Goal: Transaction & Acquisition: Download file/media

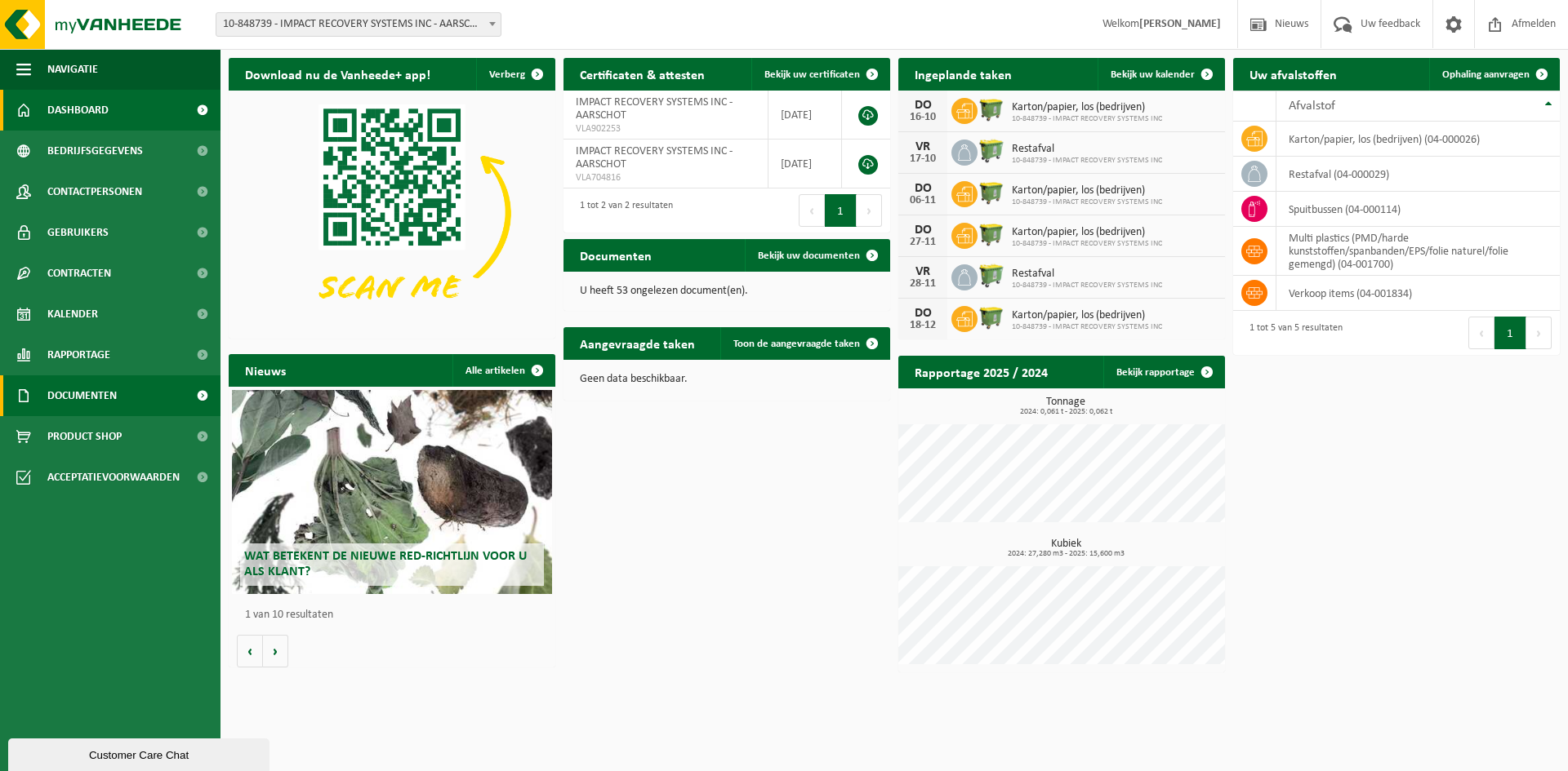
click at [148, 403] on link "Documenten" at bounding box center [110, 395] width 221 height 41
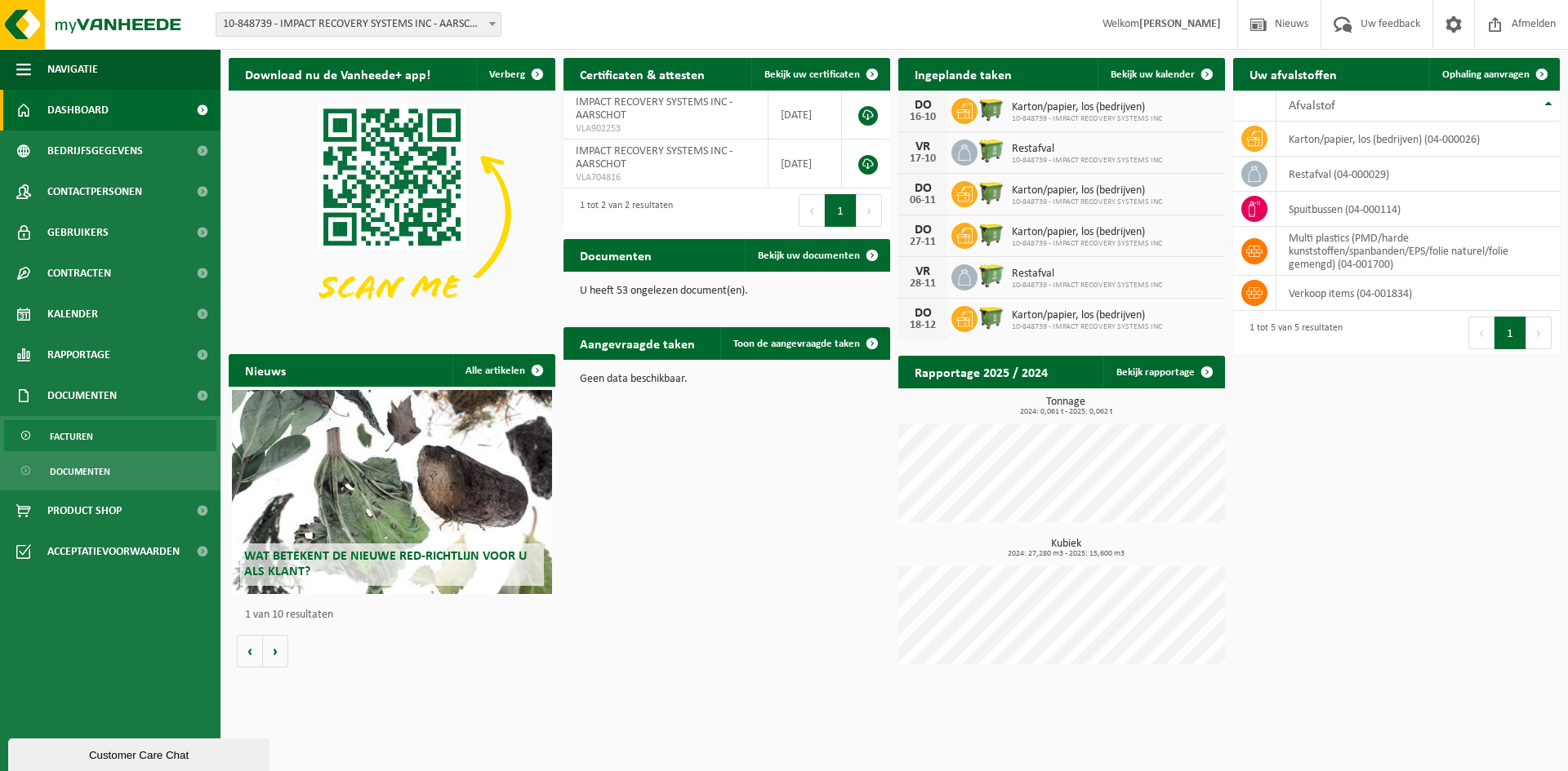
click at [142, 433] on link "Facturen" at bounding box center [110, 436] width 212 height 31
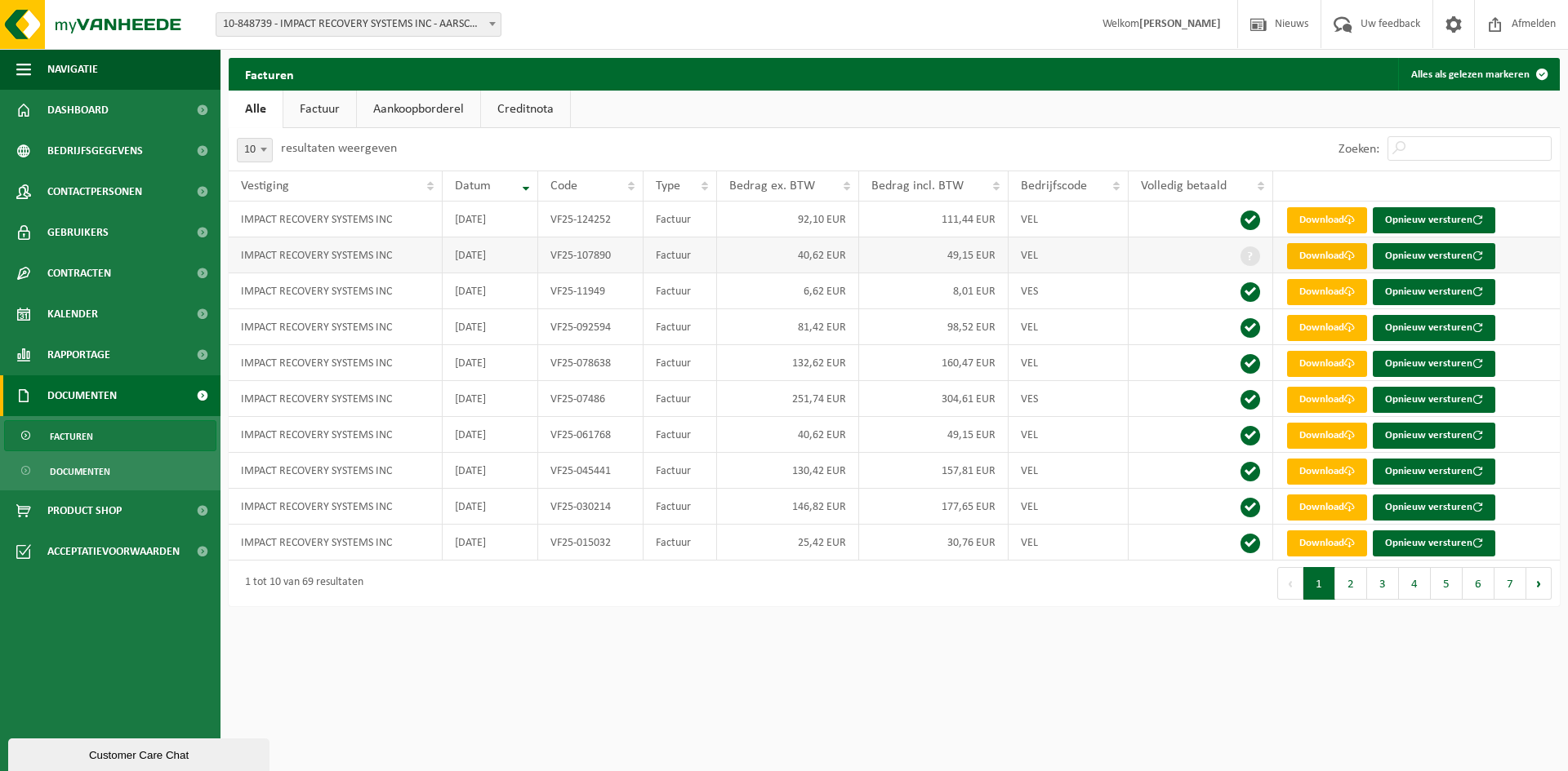
click at [1342, 255] on link "Download" at bounding box center [1327, 256] width 80 height 26
click at [118, 222] on link "Gebruikers" at bounding box center [110, 232] width 221 height 41
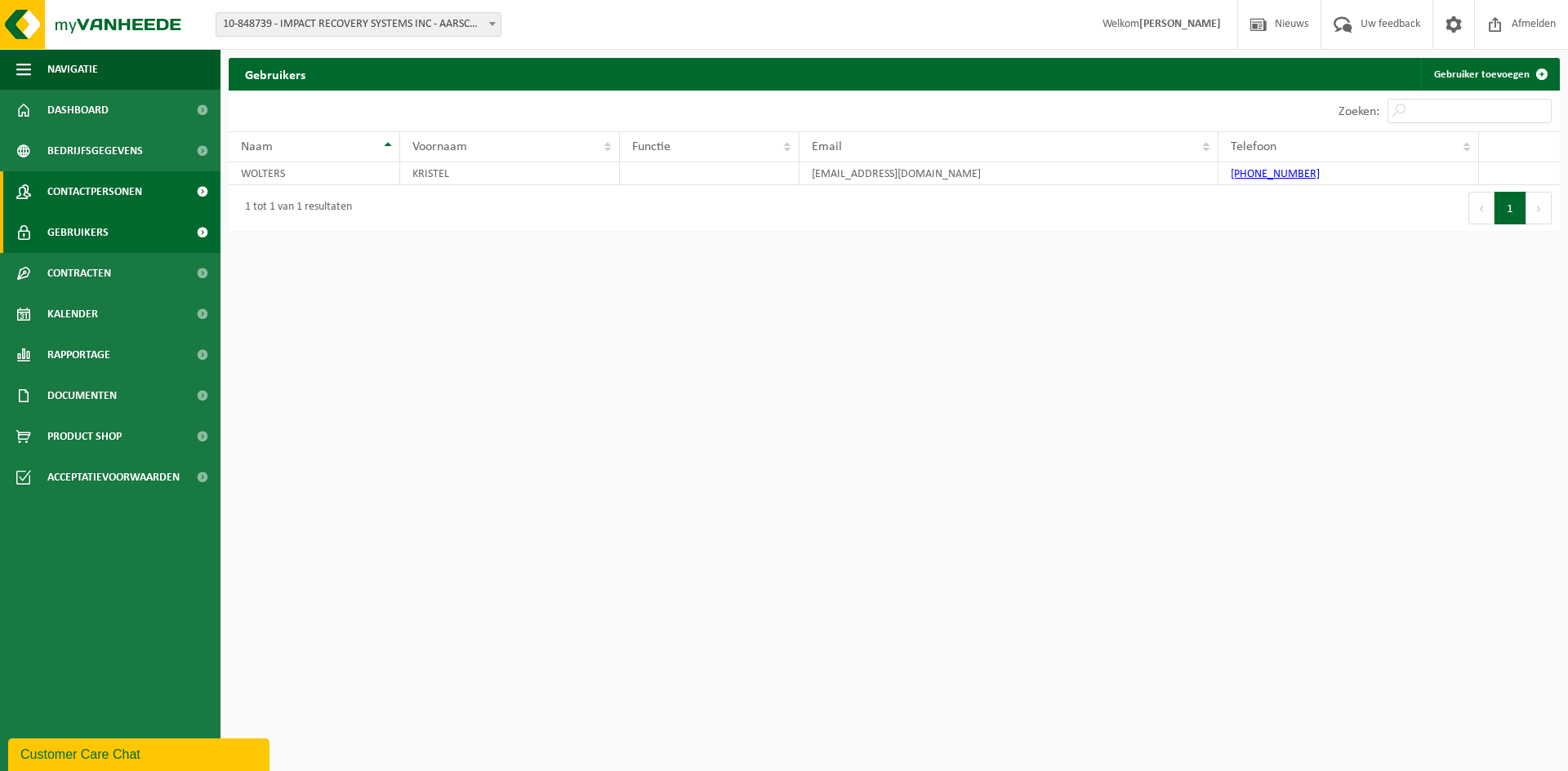
click at [116, 199] on span "Contactpersonen" at bounding box center [95, 191] width 95 height 41
